Goal: Task Accomplishment & Management: Use online tool/utility

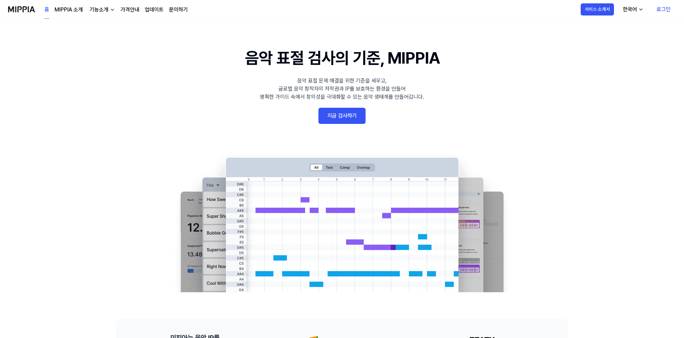
click at [351, 119] on link "지금 검사하기" at bounding box center [341, 116] width 47 height 16
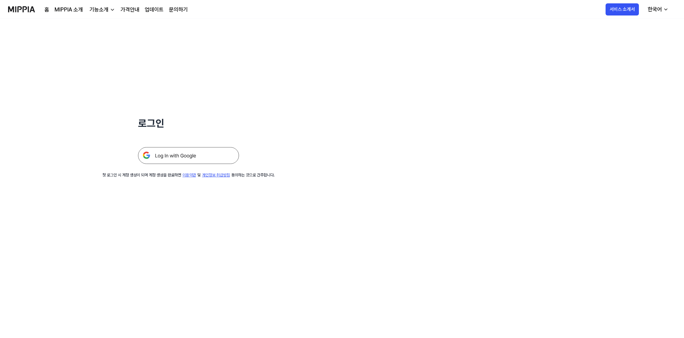
click at [206, 156] on img at bounding box center [188, 155] width 101 height 17
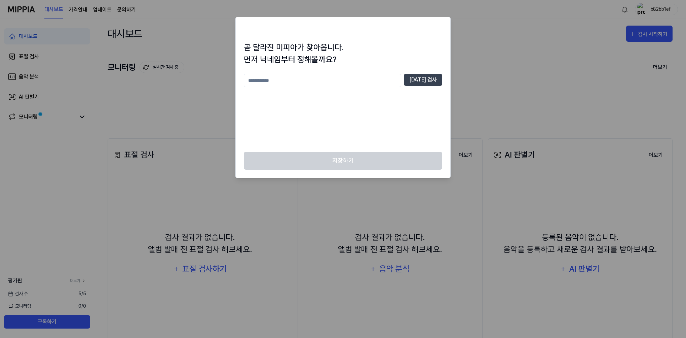
click at [364, 79] on input "text" at bounding box center [322, 80] width 157 height 13
type input "********"
click at [444, 79] on div "곧 달라진 미피아가 찾아옵니다. 먼저 닉네임부터 정해볼까요? ******** [DATE] 검사" at bounding box center [343, 96] width 215 height 110
click at [436, 79] on button "[DATE] 검사" at bounding box center [423, 80] width 38 height 12
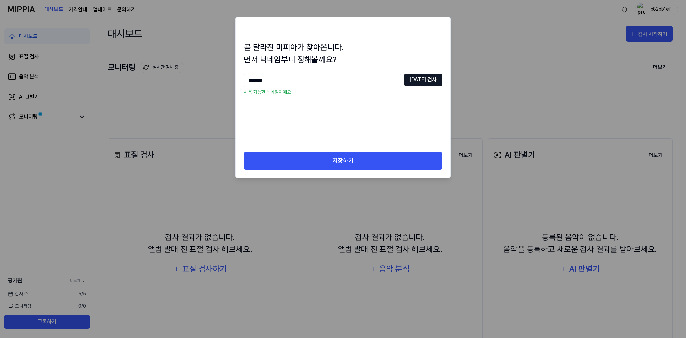
click at [432, 79] on button "[DATE] 검사" at bounding box center [423, 80] width 38 height 12
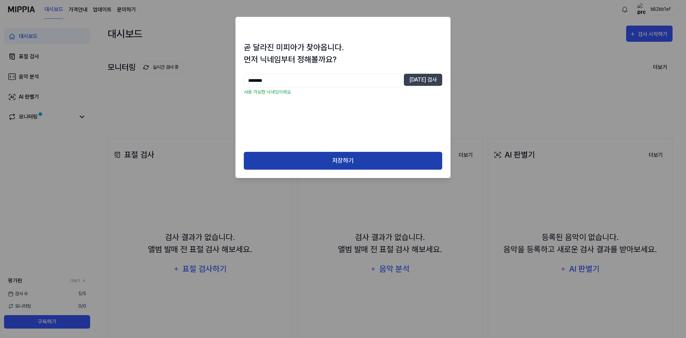
click at [371, 164] on button "저장하기" at bounding box center [343, 161] width 198 height 18
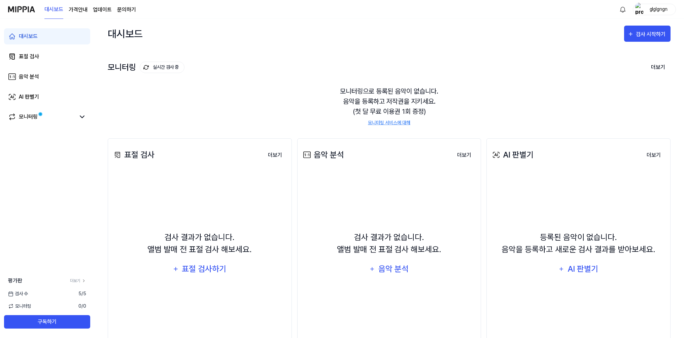
click at [220, 260] on div "검사 결과가 없습니다. 앨범 발매 전 표절 검사 해보세요. 표절 검사하기" at bounding box center [199, 254] width 175 height 158
click at [213, 266] on div "표절 검사하기" at bounding box center [204, 268] width 46 height 13
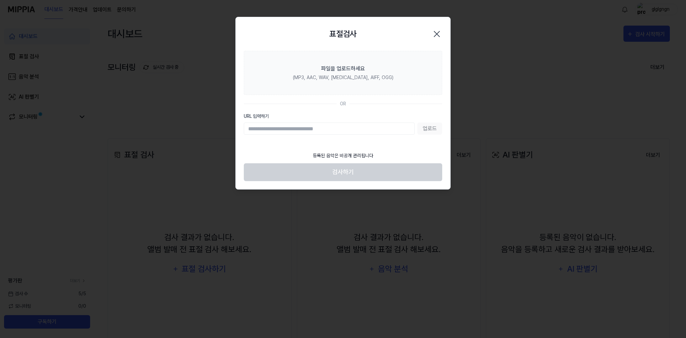
click at [320, 126] on input "URL 입력하기" at bounding box center [329, 128] width 171 height 12
click at [320, 129] on input "URL 입력하기" at bounding box center [329, 128] width 171 height 12
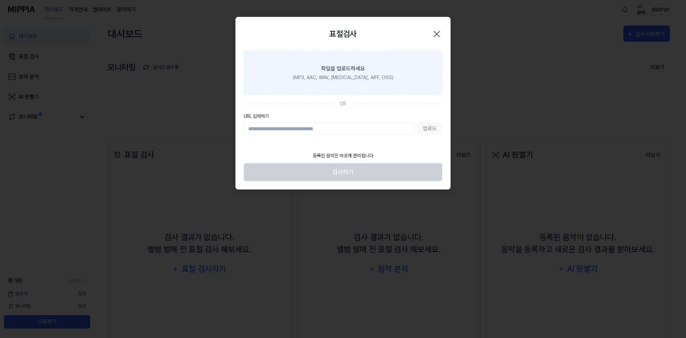
click at [329, 79] on div "(MP3, AAC, WAV, [MEDICAL_DATA], AIFF, OGG)" at bounding box center [343, 77] width 101 height 7
click at [0, 0] on input "파일을 업로드하세요 (MP3, AAC, WAV, [MEDICAL_DATA], AIFF, OGG)" at bounding box center [0, 0] width 0 height 0
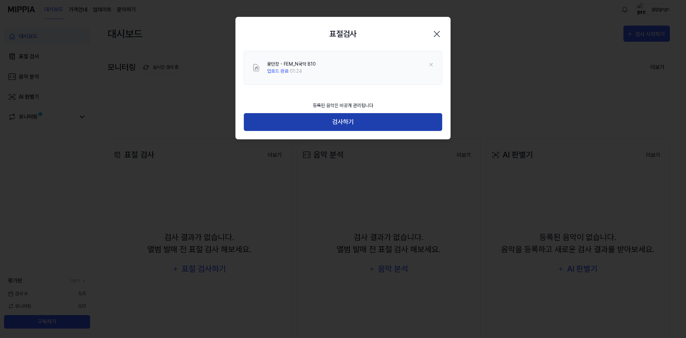
click at [357, 119] on button "검사하기" at bounding box center [343, 122] width 198 height 18
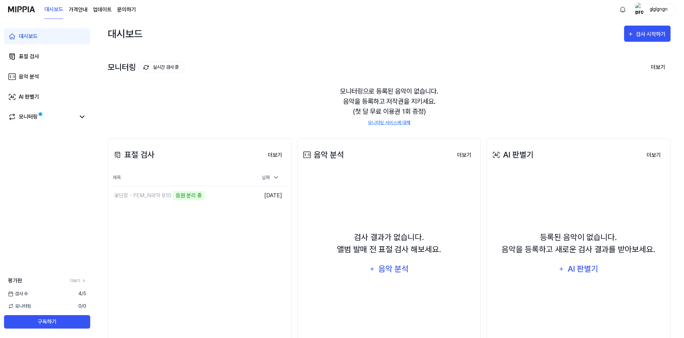
scroll to position [36, 0]
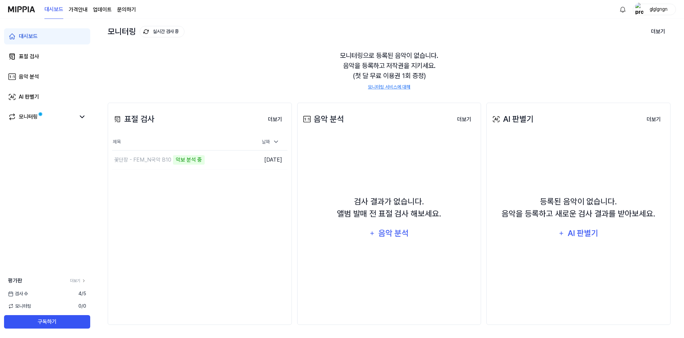
drag, startPoint x: 438, startPoint y: 277, endPoint x: 654, endPoint y: 142, distance: 254.6
click at [439, 277] on div "검사 결과가 없습니다. 앨범 발매 전 표절 검사 해보세요. 음악 분석" at bounding box center [388, 218] width 175 height 158
click at [230, 161] on button "이동하기" at bounding box center [231, 159] width 24 height 11
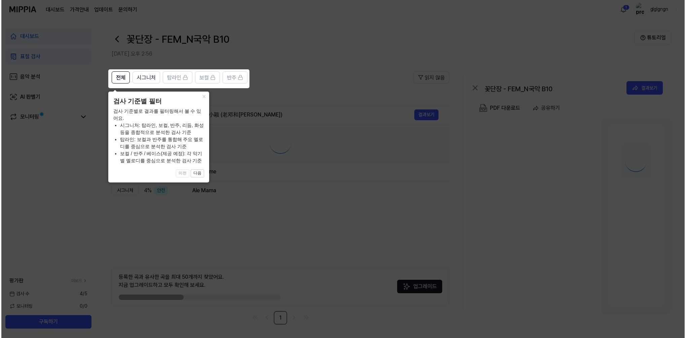
scroll to position [0, 0]
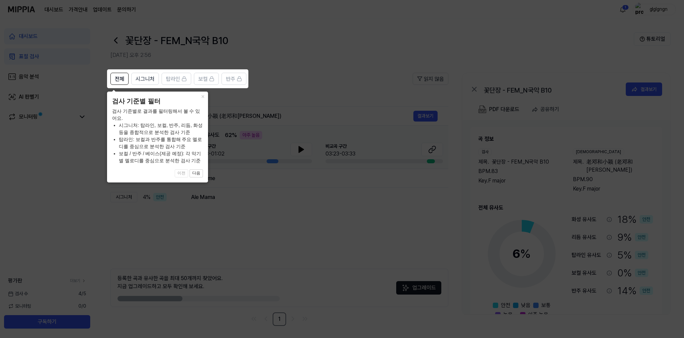
click at [232, 192] on icon at bounding box center [343, 169] width 686 height 338
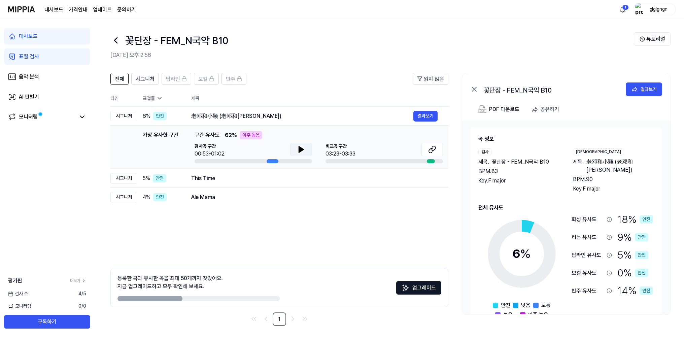
click at [300, 151] on icon at bounding box center [301, 149] width 5 height 6
click at [303, 151] on icon at bounding box center [301, 149] width 8 height 8
click at [433, 150] on icon at bounding box center [433, 148] width 4 height 4
click at [429, 161] on div at bounding box center [431, 161] width 8 height 4
click at [423, 178] on button "결과보기" at bounding box center [425, 178] width 24 height 11
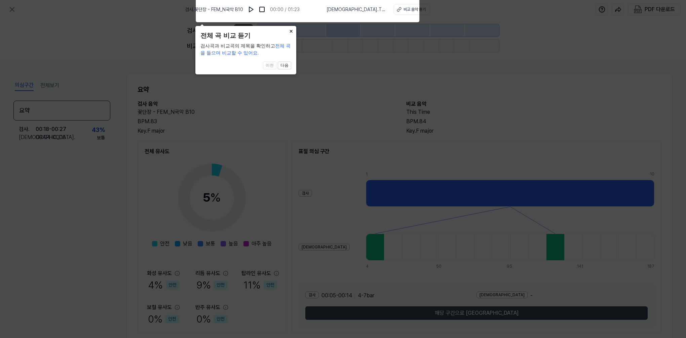
click at [290, 28] on button "×" at bounding box center [291, 30] width 11 height 9
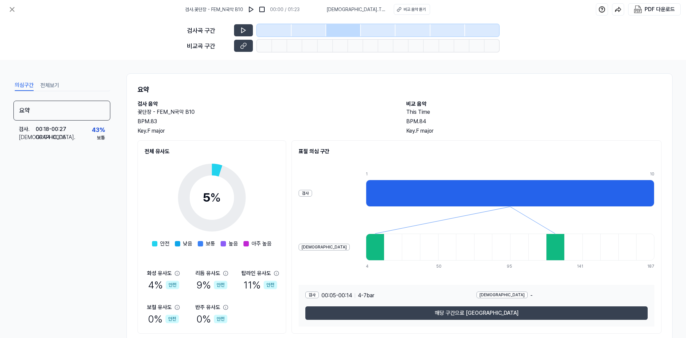
scroll to position [20, 0]
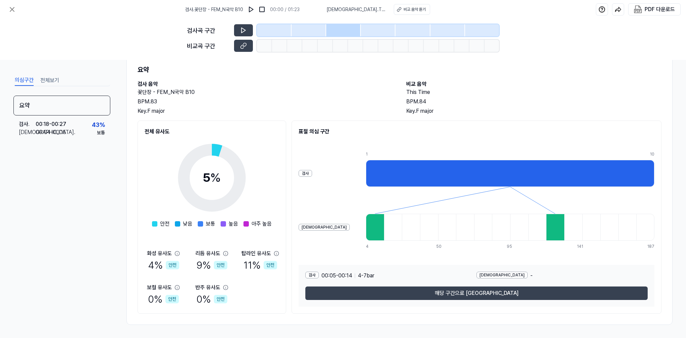
click at [366, 228] on div at bounding box center [375, 227] width 18 height 27
click at [528, 228] on div at bounding box center [537, 227] width 18 height 27
click at [546, 223] on div at bounding box center [555, 227] width 18 height 27
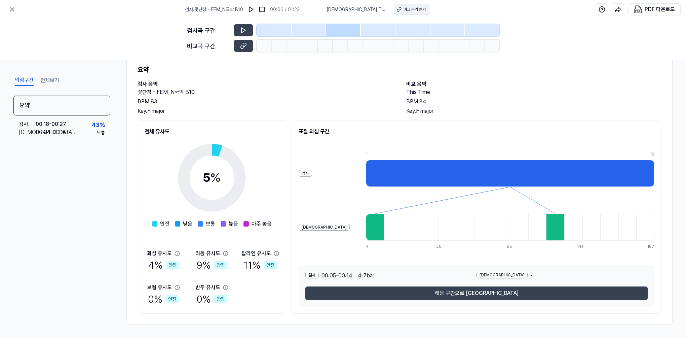
click at [394, 9] on button "비교 음악 듣기" at bounding box center [412, 9] width 36 height 11
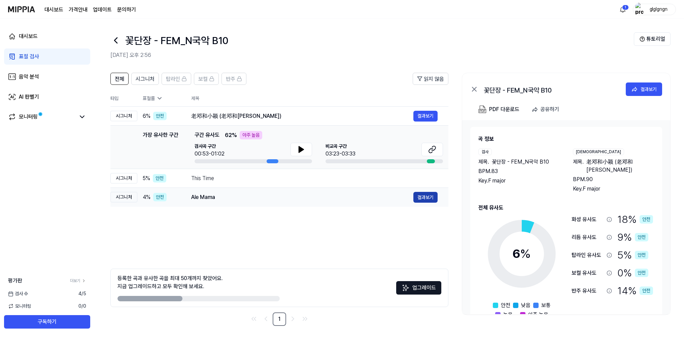
click at [424, 195] on button "결과보기" at bounding box center [425, 197] width 24 height 11
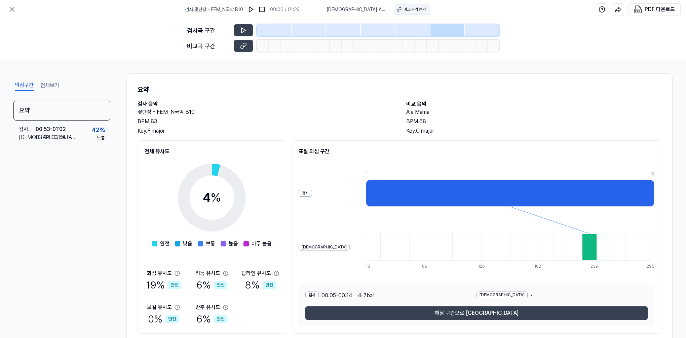
click at [404, 8] on div "비교 음악 듣기" at bounding box center [415, 9] width 22 height 6
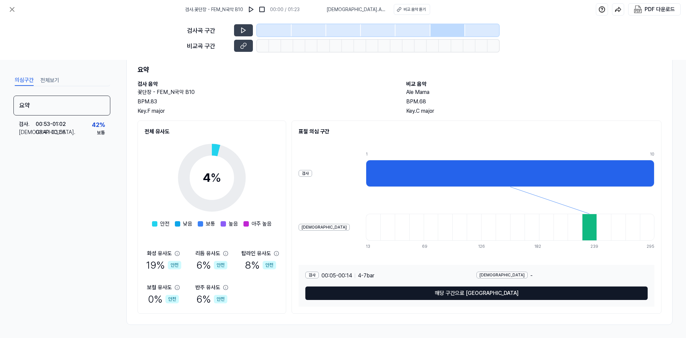
click at [452, 290] on button "해당 구간으로 [GEOGRAPHIC_DATA]" at bounding box center [476, 292] width 342 height 13
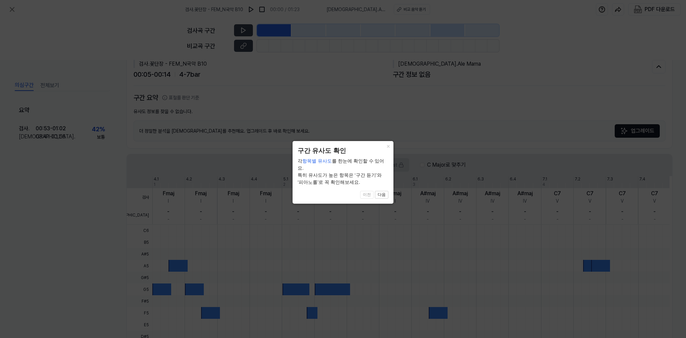
scroll to position [8, 0]
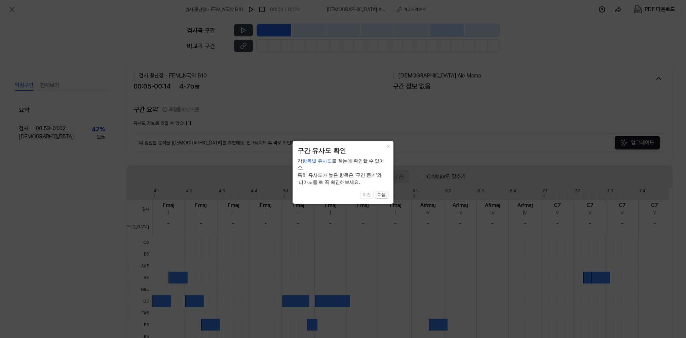
click at [382, 191] on button "다음" at bounding box center [381, 195] width 13 height 8
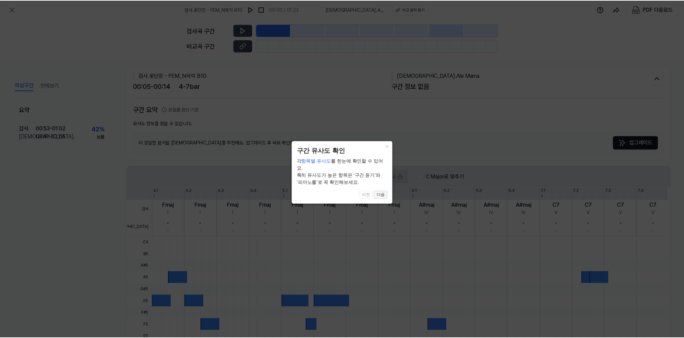
scroll to position [104, 0]
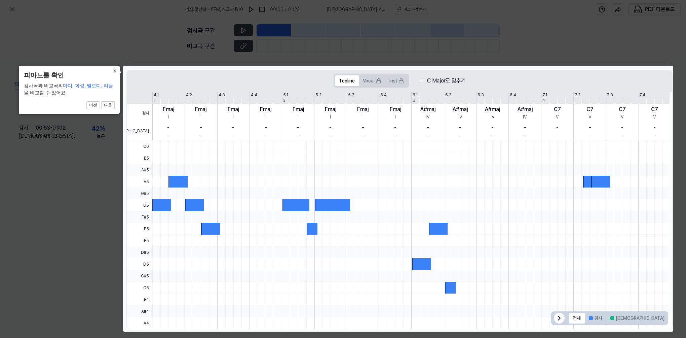
click at [437, 266] on div at bounding box center [410, 234] width 517 height 188
click at [460, 281] on div at bounding box center [460, 234] width 0 height 188
click at [468, 135] on div "- -" at bounding box center [460, 131] width 32 height 18
click at [485, 40] on icon at bounding box center [343, 169] width 686 height 338
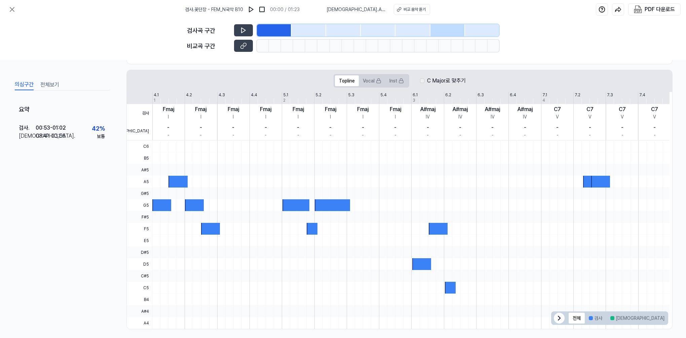
click at [567, 262] on div at bounding box center [410, 264] width 517 height 12
click at [548, 315] on div at bounding box center [410, 311] width 517 height 12
click at [551, 316] on span "전체 검사 비교 겹치는 부분" at bounding box center [609, 317] width 117 height 13
drag, startPoint x: 597, startPoint y: 199, endPoint x: 596, endPoint y: 176, distance: 22.9
click at [597, 199] on div at bounding box center [410, 205] width 517 height 12
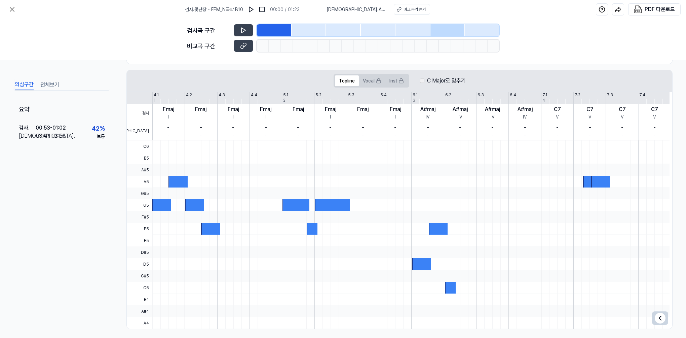
click at [596, 168] on div at bounding box center [410, 170] width 517 height 12
click at [478, 100] on div "검사 비교 4.1 4.2 4.3 4.4 5.1 5.2 5.3 5.4 6.1 6.2 6.3 6.4 7.1 7.2 7.3 7.4 8.1 1 2 3…" at bounding box center [398, 116] width 543 height 48
click at [245, 31] on icon at bounding box center [243, 30] width 7 height 7
click at [245, 31] on icon at bounding box center [244, 30] width 1 height 4
click at [241, 48] on icon at bounding box center [243, 45] width 7 height 7
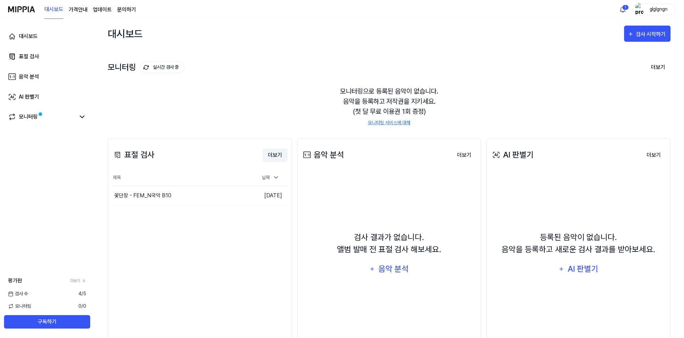
click at [274, 152] on button "더보기" at bounding box center [274, 154] width 25 height 13
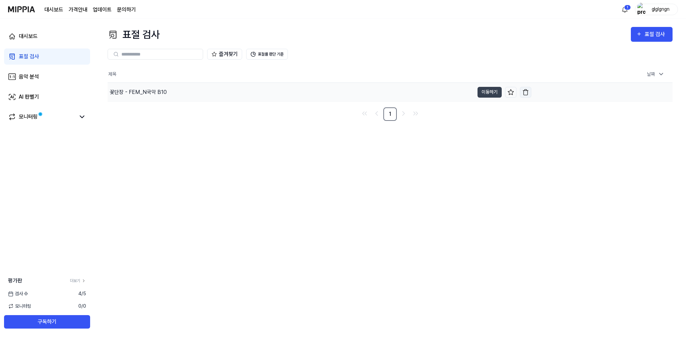
click at [524, 94] on img "button" at bounding box center [525, 92] width 7 height 7
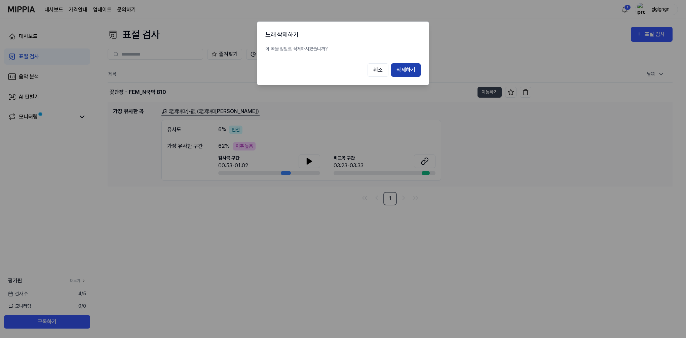
click at [403, 72] on button "삭제하기" at bounding box center [406, 69] width 30 height 13
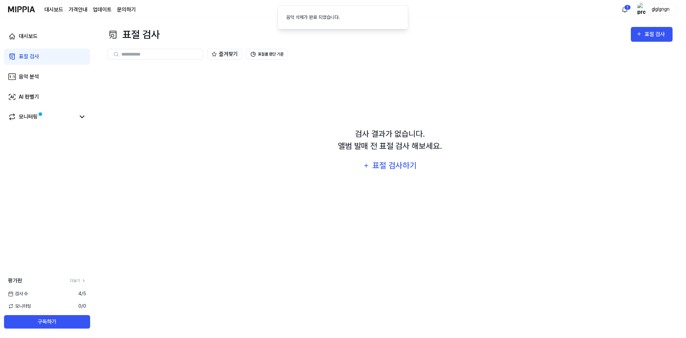
click at [419, 82] on div "검사 결과가 없습니다. 앨범 발매 전 표절 검사 해보세요. 표절 검사하기" at bounding box center [390, 150] width 565 height 169
click at [226, 63] on div "즐겨찾기 표절률 판단 기준" at bounding box center [390, 54] width 565 height 24
click at [127, 54] on input "text" at bounding box center [159, 54] width 77 height 6
click at [270, 88] on div "검사 결과가 없습니다. 앨범 발매 전 표절 검사 해보세요. 표절 검사하기" at bounding box center [390, 150] width 565 height 169
click at [41, 55] on link "표절 검사" at bounding box center [47, 56] width 86 height 16
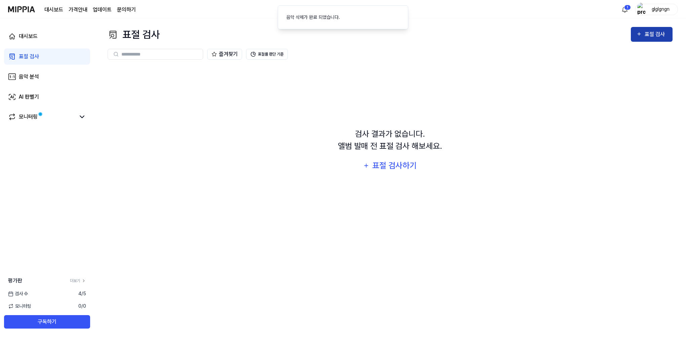
click at [660, 34] on div "표절 검사" at bounding box center [656, 34] width 23 height 9
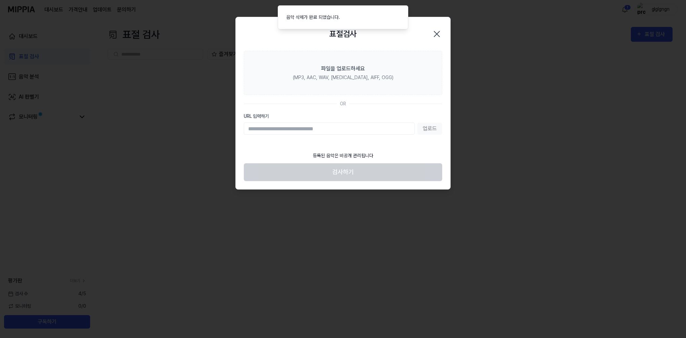
click at [331, 130] on input "URL 입력하기" at bounding box center [329, 128] width 171 height 12
click at [359, 129] on input "URL 입력하기" at bounding box center [329, 128] width 171 height 12
click at [319, 125] on input "URL 입력하기" at bounding box center [329, 128] width 171 height 12
paste input "**********"
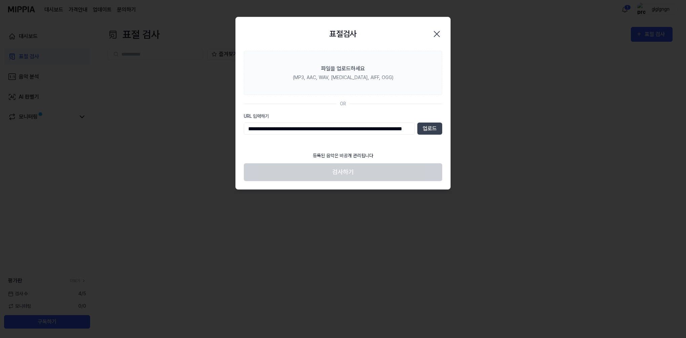
scroll to position [0, 47]
type input "**********"
click at [433, 130] on button "업로드" at bounding box center [430, 128] width 25 height 12
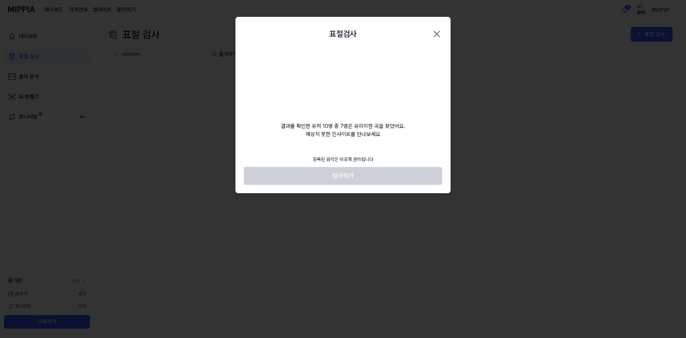
click at [343, 177] on footer "등록된 음악은 비공개 관리됩니다 검사하기" at bounding box center [343, 168] width 198 height 33
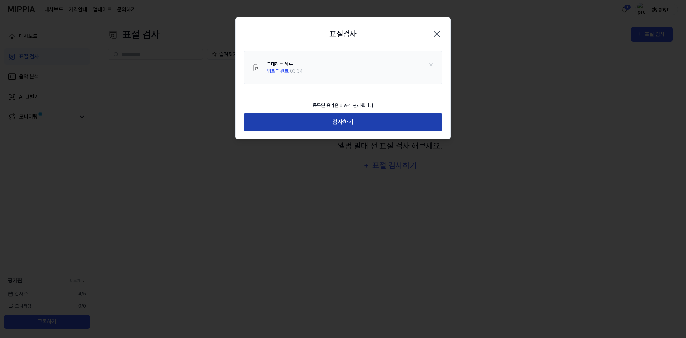
click at [344, 125] on button "검사하기" at bounding box center [343, 122] width 198 height 18
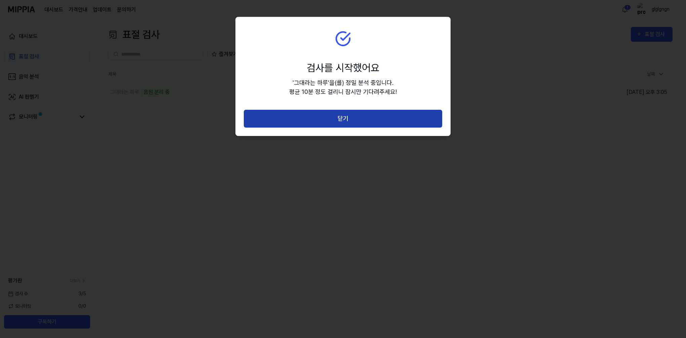
click at [346, 119] on button "닫기" at bounding box center [343, 119] width 198 height 18
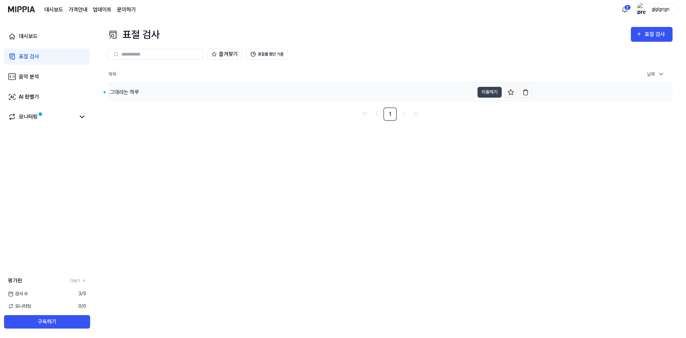
click at [171, 99] on div "그대라는 하루" at bounding box center [291, 92] width 367 height 19
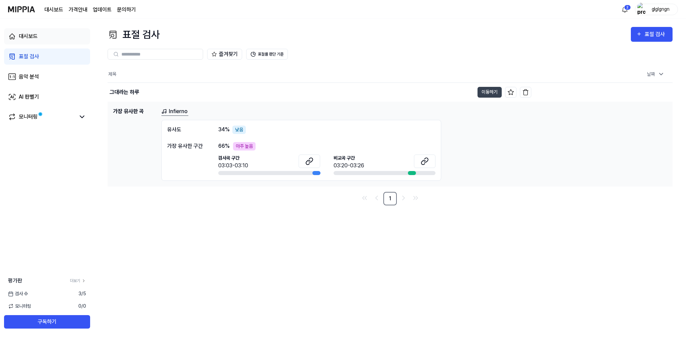
click at [37, 34] on div "대시보드" at bounding box center [28, 36] width 19 height 8
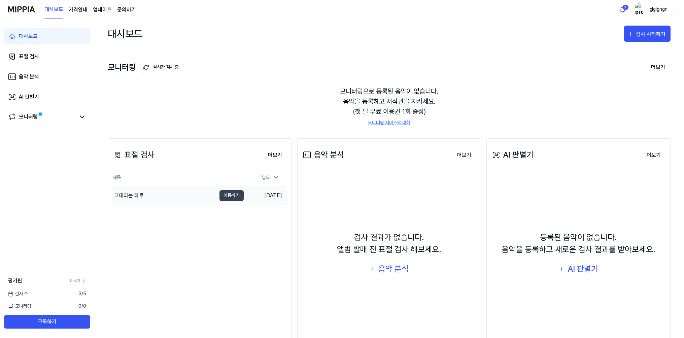
click at [211, 196] on div "그대라는 하루" at bounding box center [164, 195] width 104 height 19
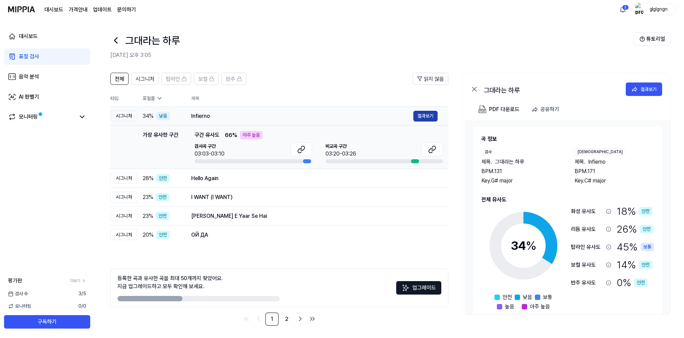
click at [417, 117] on button "결과보기" at bounding box center [425, 116] width 24 height 11
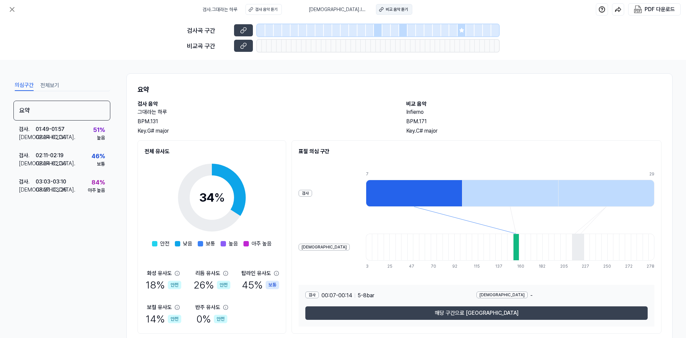
click at [386, 8] on div "비교 음악 듣기" at bounding box center [397, 9] width 22 height 6
click at [66, 137] on div "02:24 - 02:30" at bounding box center [51, 137] width 31 height 8
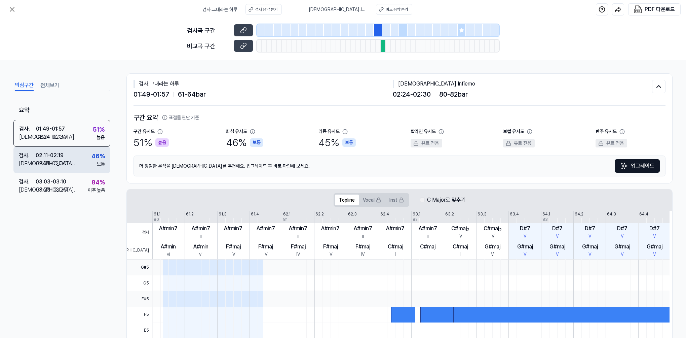
click at [68, 164] on div "검사 . 02:11 - 02:19 비교 . 02:24 - 02:30 46 % 보통" at bounding box center [61, 160] width 97 height 26
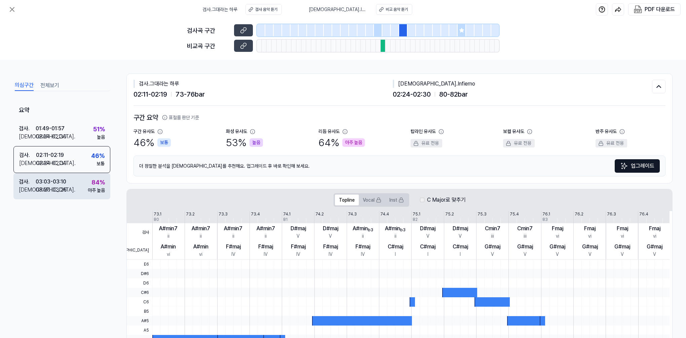
click at [71, 193] on div "검사 . 03:03 - 03:10 비교 . 03:20 - 03:26 84 % 아주 높음" at bounding box center [61, 186] width 97 height 26
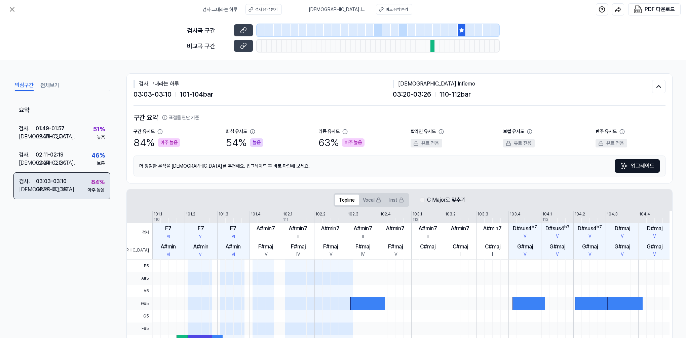
click at [71, 193] on div "검사 . 03:03 - 03:10 비교 . 03:20 - 03:26 84 % 아주 높음" at bounding box center [61, 185] width 97 height 27
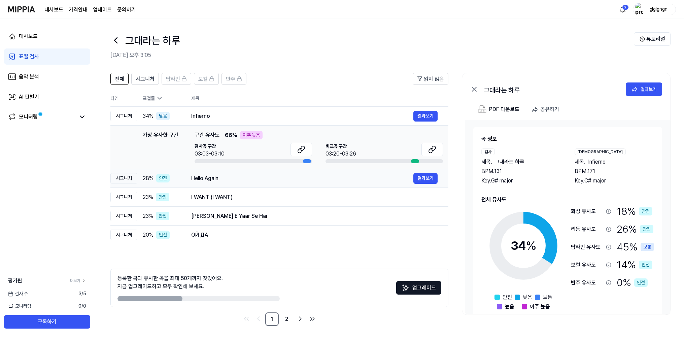
click at [253, 179] on div "Hello Again" at bounding box center [302, 178] width 222 height 8
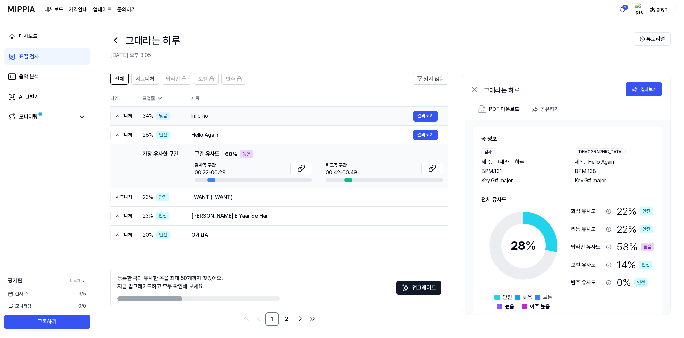
click at [264, 115] on div "Infierno" at bounding box center [302, 116] width 222 height 8
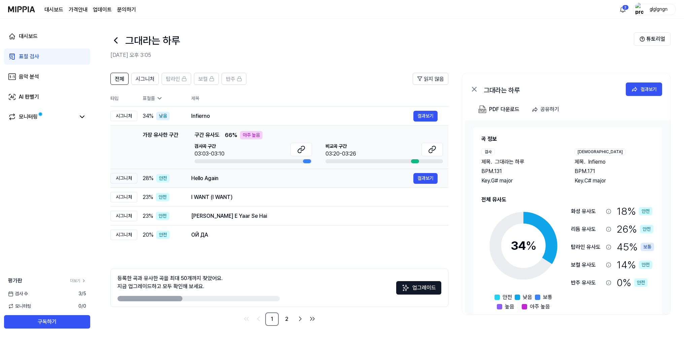
click at [275, 177] on div "Hello Again" at bounding box center [302, 178] width 222 height 8
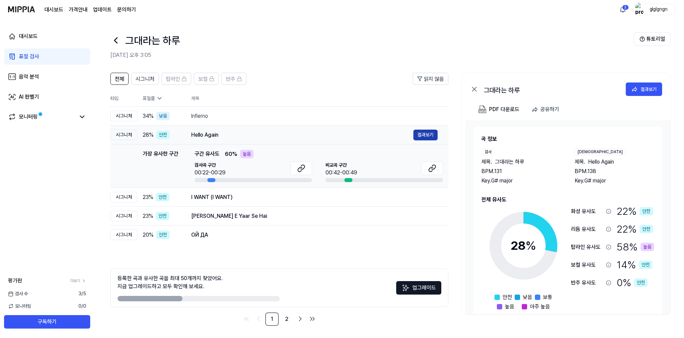
click at [428, 133] on button "결과보기" at bounding box center [425, 135] width 24 height 11
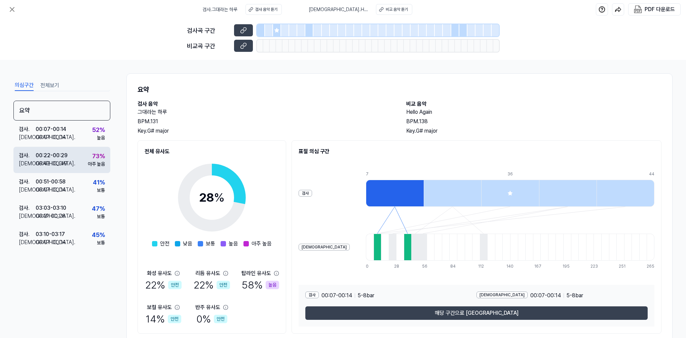
click at [77, 160] on div "검사 . 00:22 - 00:29 비교 . 00:42 - 00:49 73 % 아주 높음" at bounding box center [61, 160] width 97 height 26
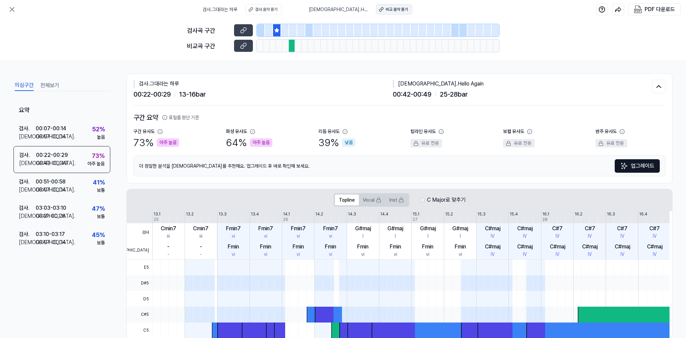
click at [386, 10] on div "비교 음악 듣기" at bounding box center [397, 9] width 22 height 6
click at [291, 46] on div at bounding box center [292, 46] width 6 height 12
click at [249, 32] on button at bounding box center [243, 30] width 19 height 12
click at [246, 46] on icon at bounding box center [243, 45] width 7 height 7
click at [276, 31] on icon at bounding box center [276, 30] width 5 height 5
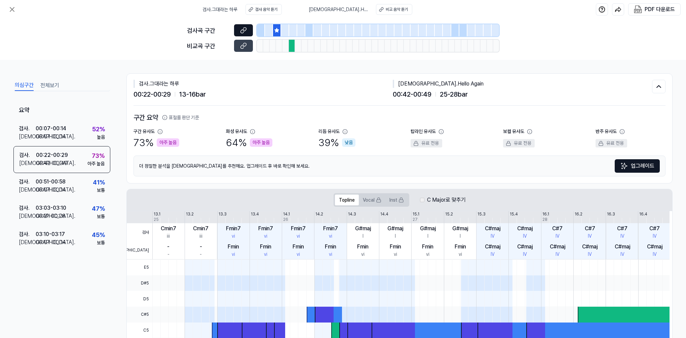
click at [245, 30] on icon at bounding box center [243, 30] width 7 height 7
click at [292, 46] on div at bounding box center [292, 46] width 6 height 12
click at [249, 48] on button at bounding box center [243, 46] width 19 height 12
click at [316, 103] on div "검사 . 그대라는 하루 00:22 - 00:29 13 - 16 bar 비교 . Hello Again 00:42 - 00:49 25 - 28 b…" at bounding box center [400, 90] width 532 height 32
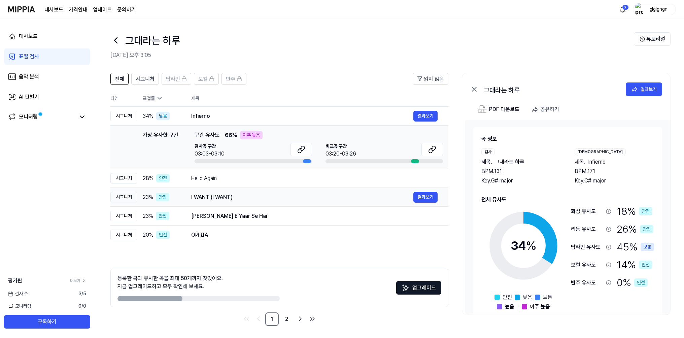
click at [295, 200] on div "I WANT (I WANT)" at bounding box center [302, 197] width 222 height 8
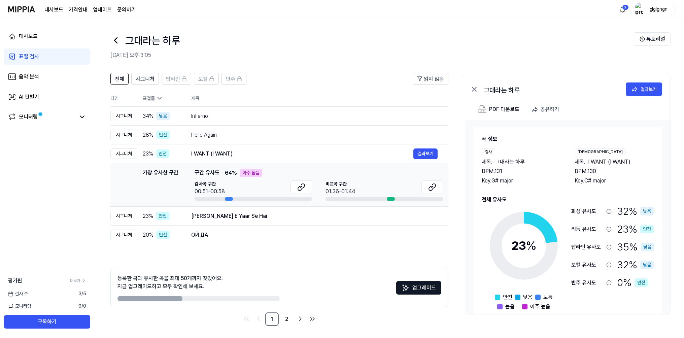
click at [274, 182] on div "검사곡 구간 00:51-00:58" at bounding box center [252, 187] width 117 height 15
click at [429, 152] on button "결과보기" at bounding box center [425, 153] width 24 height 11
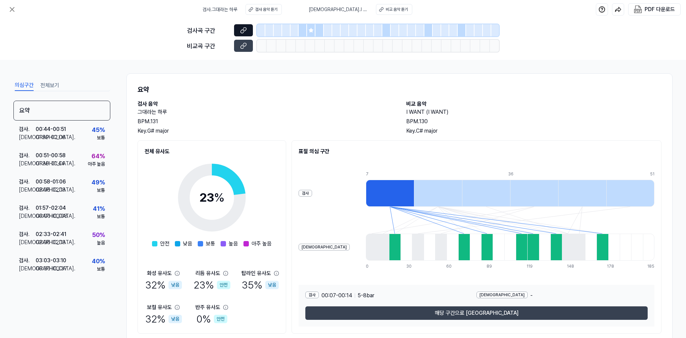
click at [247, 27] on button at bounding box center [243, 30] width 19 height 12
click at [309, 28] on icon at bounding box center [310, 30] width 5 height 5
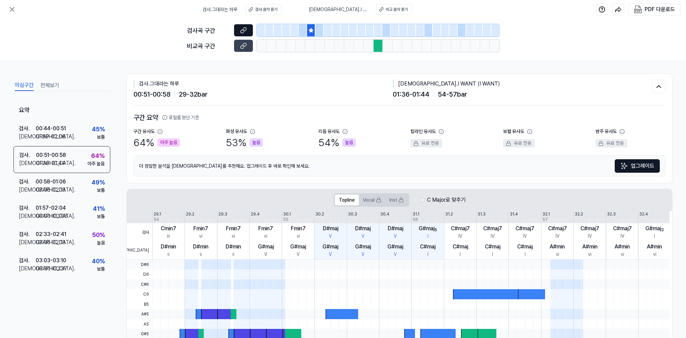
click at [242, 31] on icon at bounding box center [243, 30] width 7 height 7
click at [377, 45] on div at bounding box center [379, 46] width 10 height 12
click at [244, 41] on button at bounding box center [243, 46] width 19 height 12
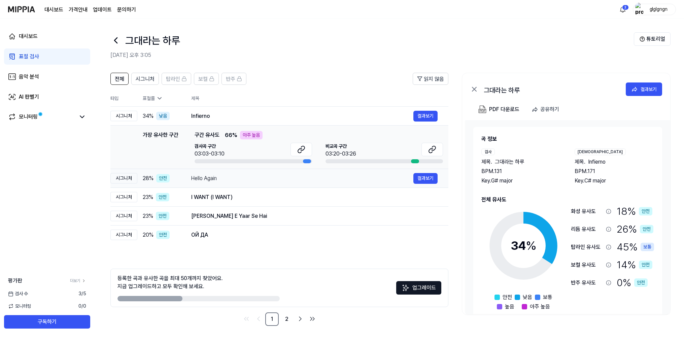
scroll to position [1, 0]
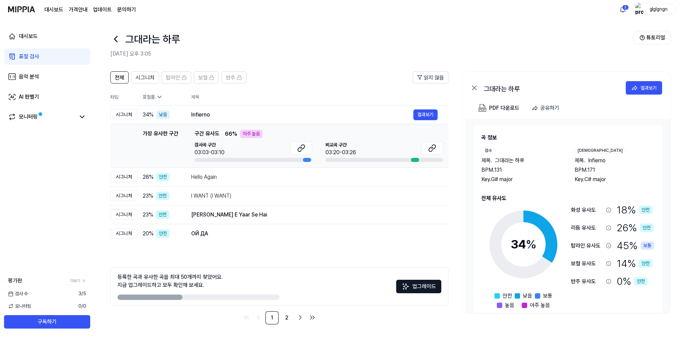
click at [25, 3] on img at bounding box center [21, 9] width 27 height 19
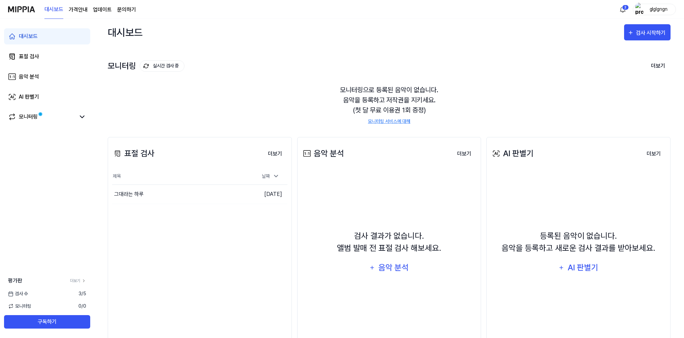
click at [23, 8] on img at bounding box center [21, 9] width 27 height 19
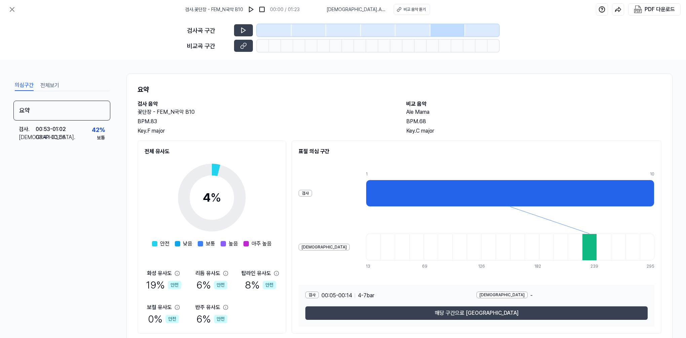
click at [418, 195] on div at bounding box center [510, 193] width 289 height 27
click at [364, 124] on div "BPM. 83" at bounding box center [265, 121] width 255 height 8
click at [404, 11] on div "비교 음악 듣기" at bounding box center [415, 9] width 22 height 6
drag, startPoint x: 328, startPoint y: 85, endPoint x: 326, endPoint y: 78, distance: 7.2
